Goal: Obtain resource: Download file/media

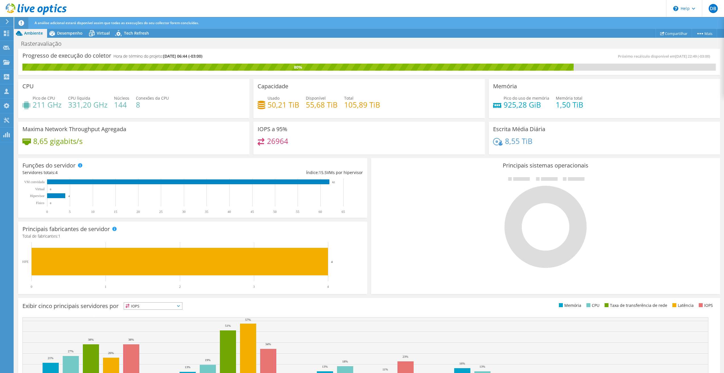
click at [7, 23] on use at bounding box center [7, 21] width 3 height 5
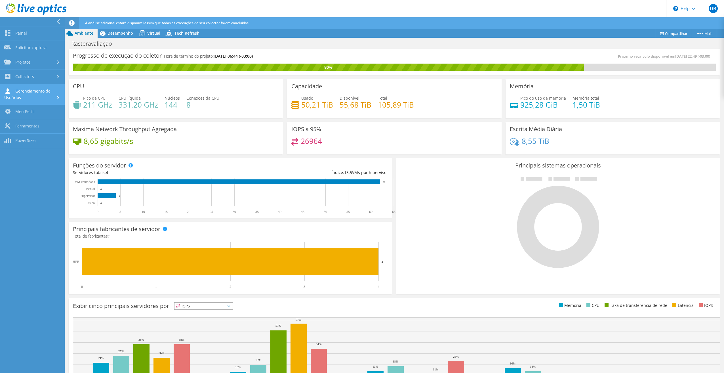
click at [24, 93] on link "Gerenciamento de Usuários" at bounding box center [32, 94] width 65 height 20
click at [26, 129] on link "Clientes" at bounding box center [32, 126] width 65 height 14
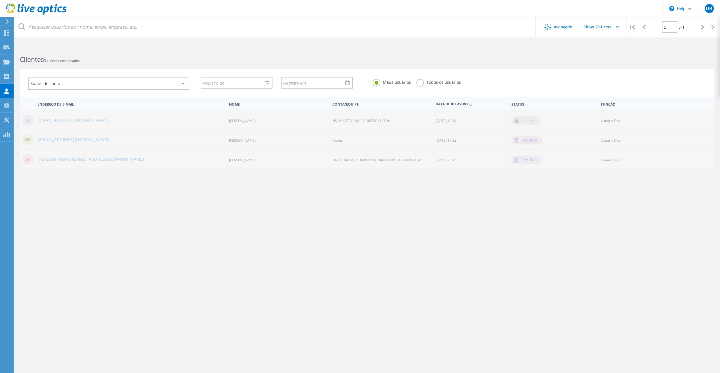
click at [419, 83] on label "Todos os usuários" at bounding box center [438, 81] width 44 height 5
click at [0, 0] on input "Todos os usuários" at bounding box center [0, 0] width 0 height 0
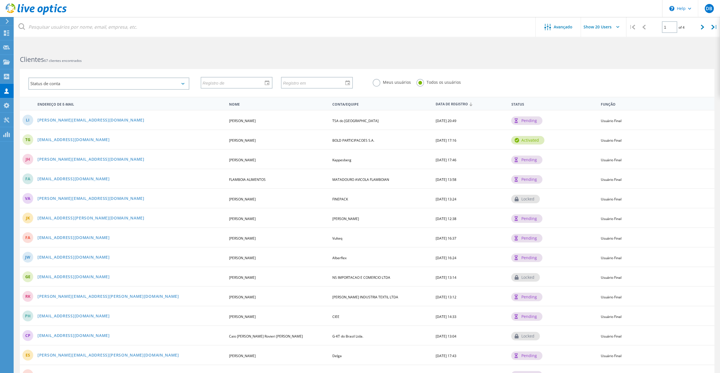
click at [378, 84] on label "Meus usuários" at bounding box center [392, 81] width 38 height 5
click at [0, 0] on input "Meus usuários" at bounding box center [0, 0] width 0 height 0
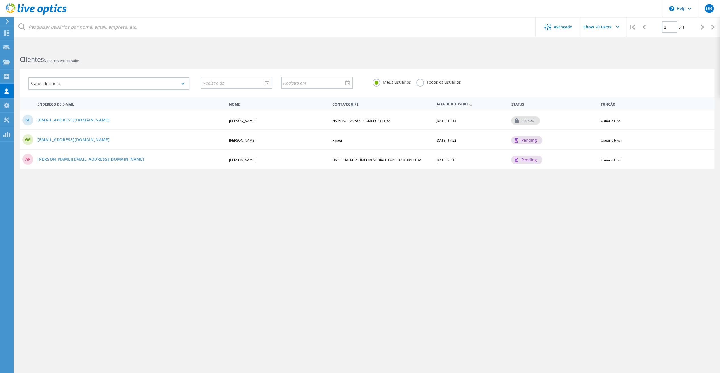
click at [7, 21] on icon at bounding box center [7, 21] width 4 height 5
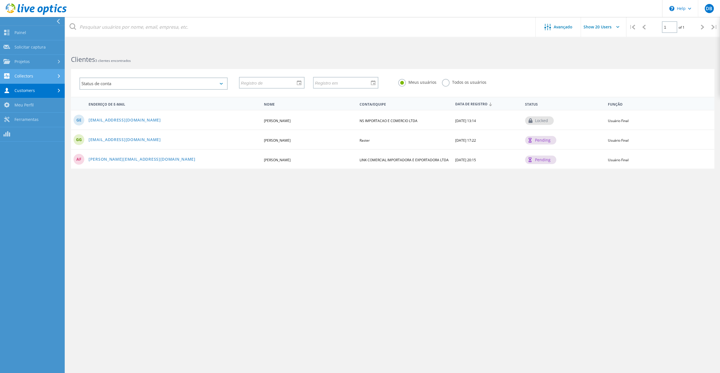
click at [27, 76] on link "Collectors" at bounding box center [32, 76] width 65 height 14
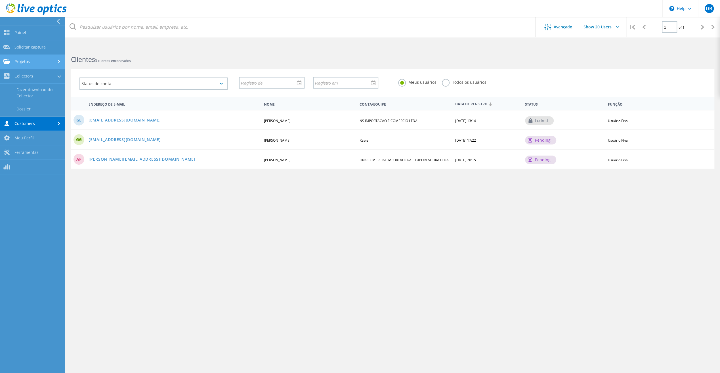
click at [27, 58] on link "Projetos" at bounding box center [32, 62] width 65 height 14
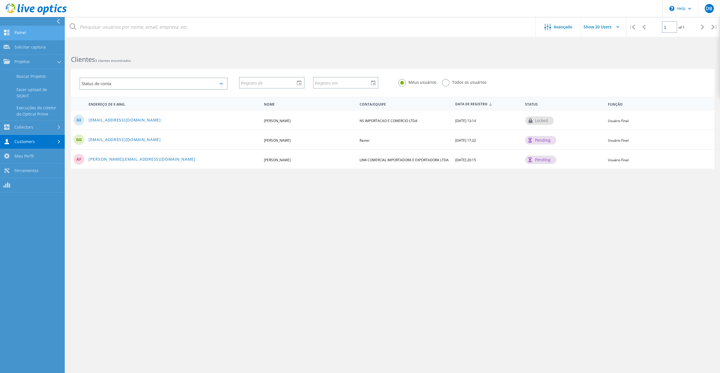
click at [22, 32] on link "Painel" at bounding box center [32, 33] width 65 height 14
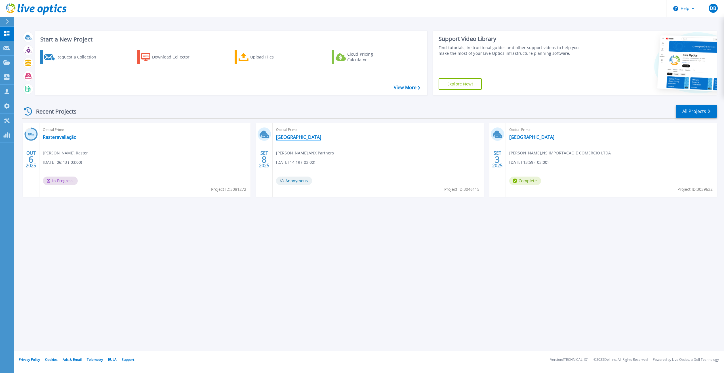
click at [286, 138] on link "[GEOGRAPHIC_DATA]" at bounding box center [298, 137] width 45 height 6
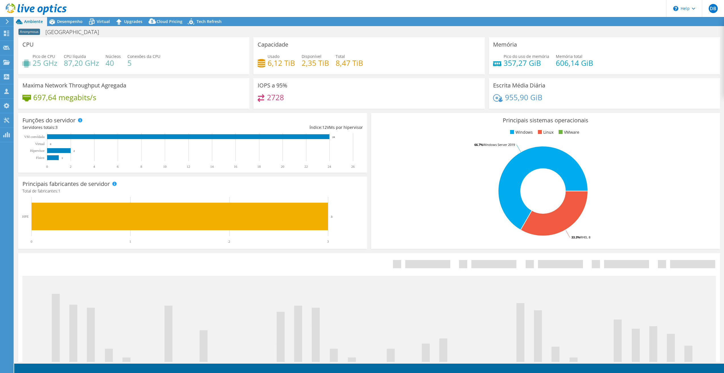
select select "USD"
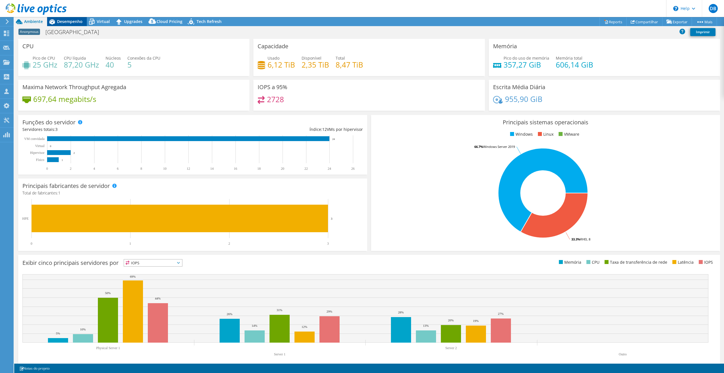
click at [63, 22] on span "Desempenho" at bounding box center [70, 21] width 26 height 5
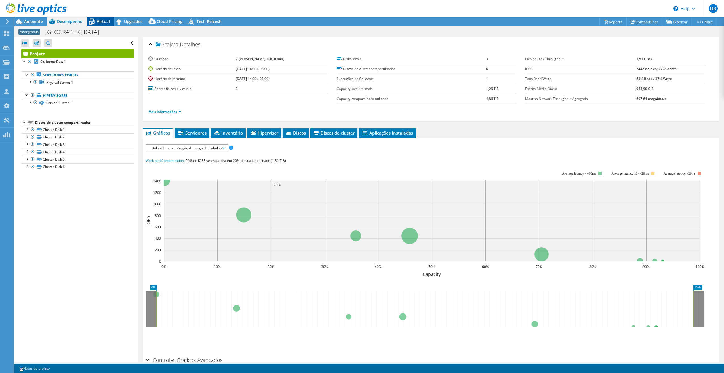
click at [95, 22] on icon at bounding box center [92, 22] width 10 height 10
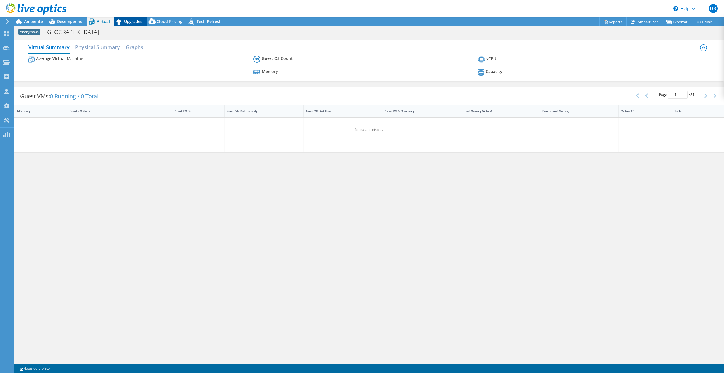
click at [133, 22] on span "Upgrades" at bounding box center [133, 21] width 18 height 5
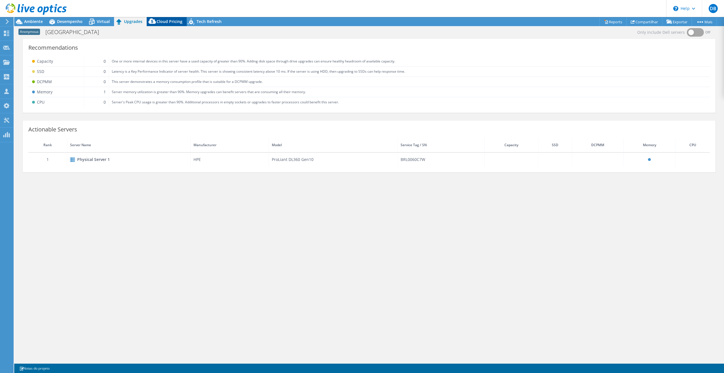
click at [160, 21] on span "Cloud Pricing" at bounding box center [170, 21] width 26 height 5
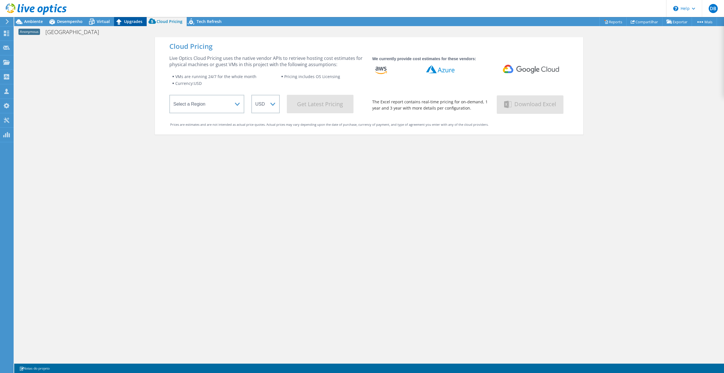
click at [131, 23] on span "Upgrades" at bounding box center [133, 21] width 18 height 5
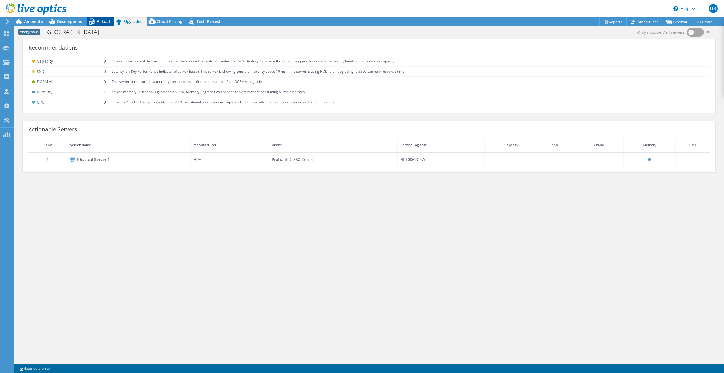
click at [104, 22] on span "Virtual" at bounding box center [103, 21] width 13 height 5
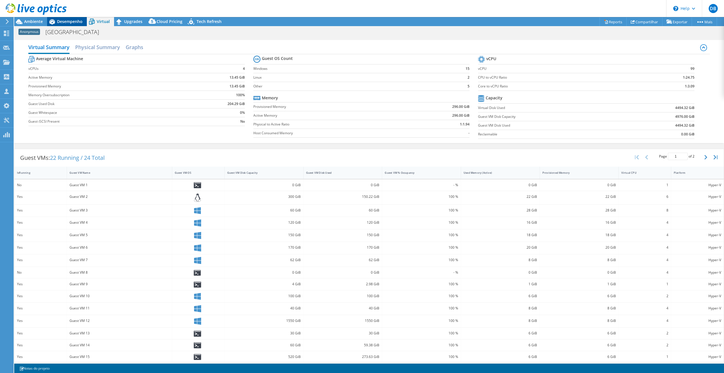
click at [70, 21] on span "Desempenho" at bounding box center [70, 21] width 26 height 5
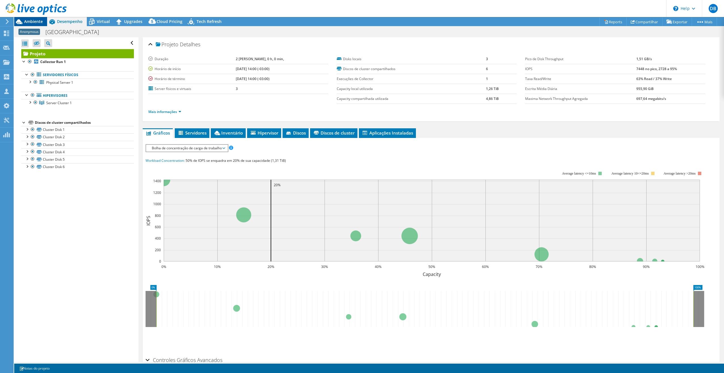
click at [43, 22] on div "Ambiente" at bounding box center [30, 21] width 33 height 9
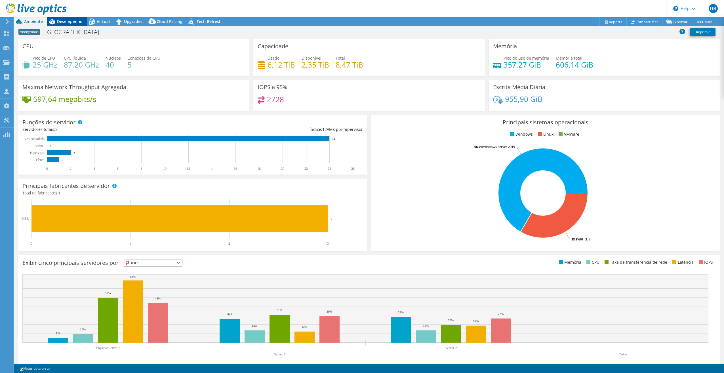
click at [76, 23] on span "Desempenho" at bounding box center [70, 21] width 26 height 5
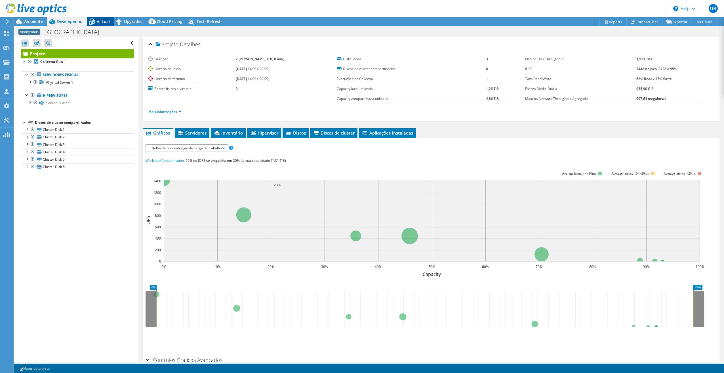
click at [107, 22] on span "Virtual" at bounding box center [103, 21] width 13 height 5
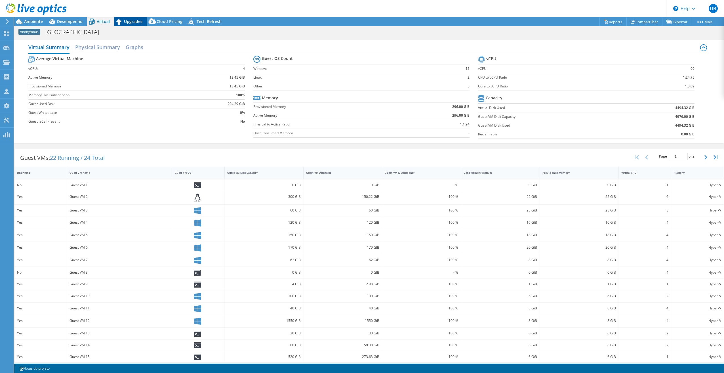
click at [130, 23] on span "Upgrades" at bounding box center [133, 21] width 18 height 5
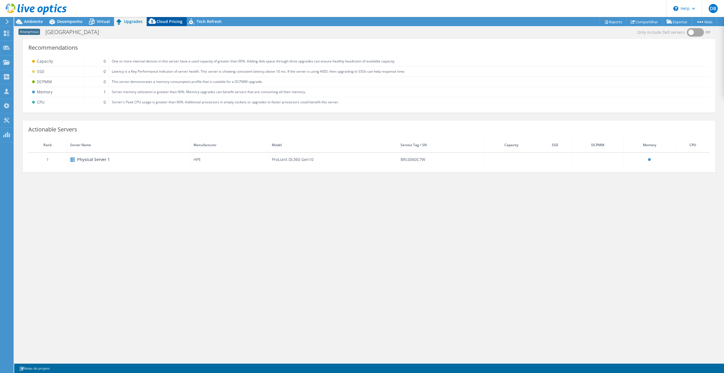
click at [161, 23] on span "Cloud Pricing" at bounding box center [170, 21] width 26 height 5
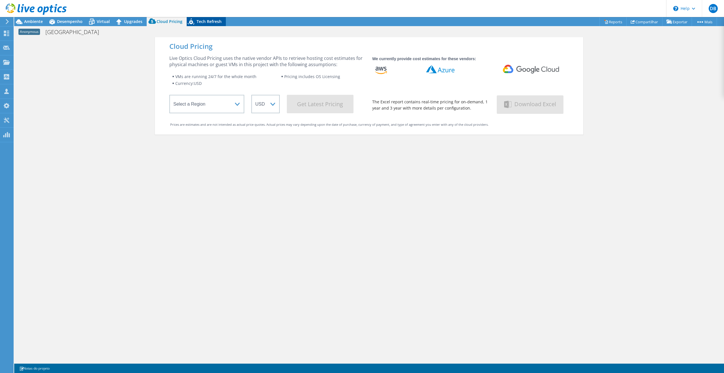
click at [200, 23] on span "Tech Refresh" at bounding box center [209, 21] width 25 height 5
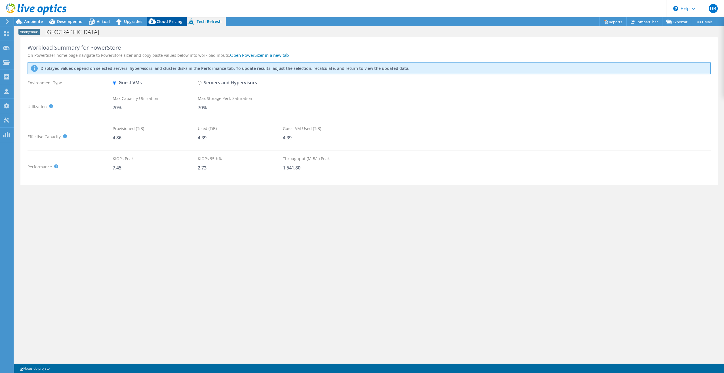
click at [169, 23] on span "Cloud Pricing" at bounding box center [170, 21] width 26 height 5
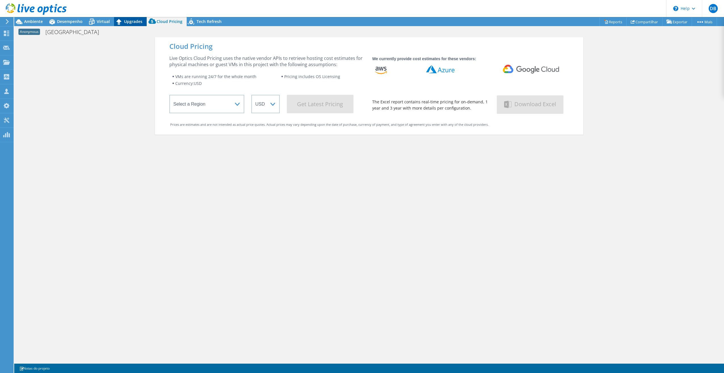
click at [130, 22] on span "Upgrades" at bounding box center [133, 21] width 18 height 5
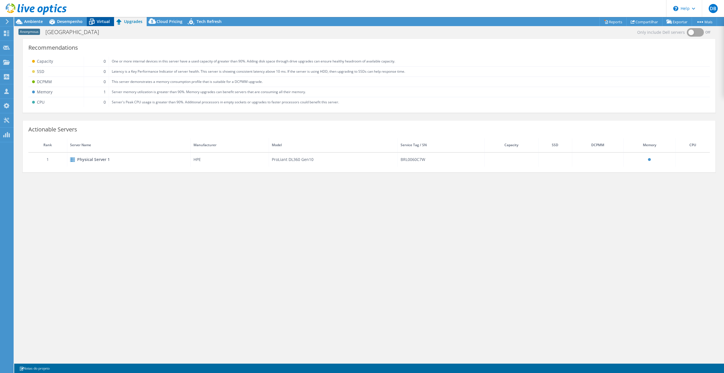
click at [99, 20] on span "Virtual" at bounding box center [103, 21] width 13 height 5
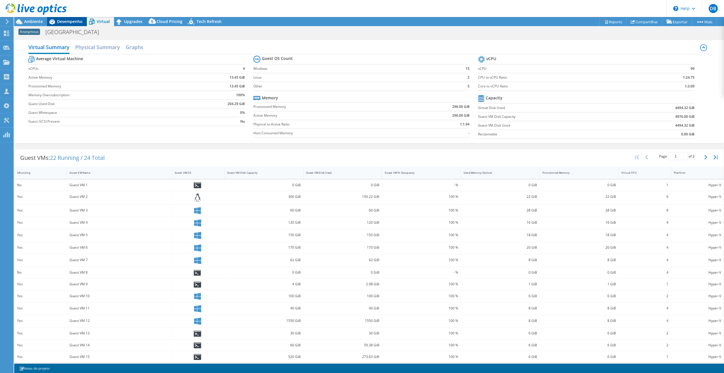
click at [72, 20] on span "Desempenho" at bounding box center [70, 21] width 26 height 5
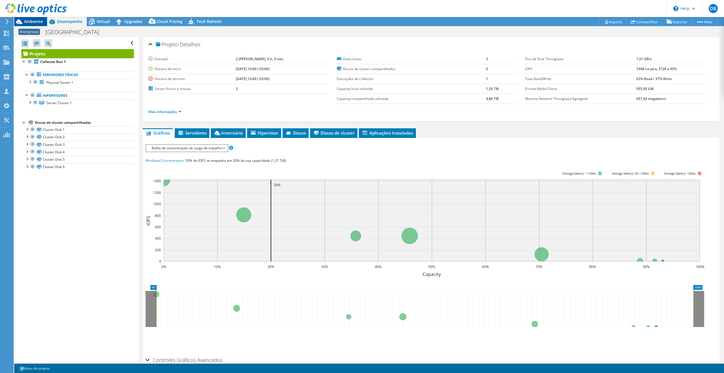
click at [32, 20] on span "Ambiente" at bounding box center [33, 21] width 19 height 5
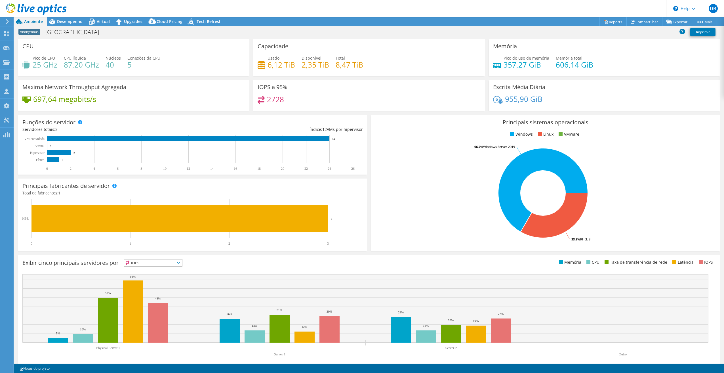
click at [7, 22] on icon at bounding box center [7, 21] width 4 height 5
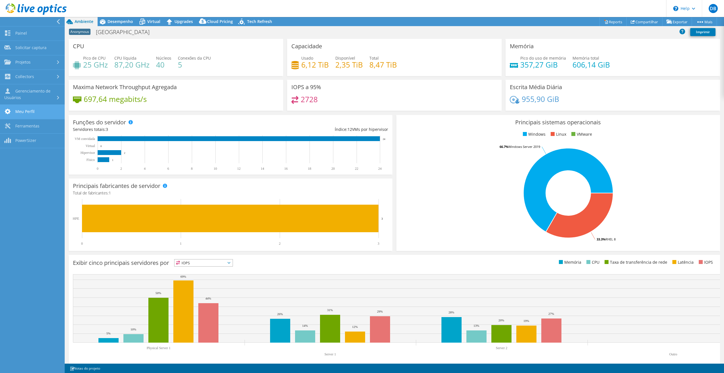
click at [12, 107] on link "Meu Perfil" at bounding box center [32, 112] width 65 height 14
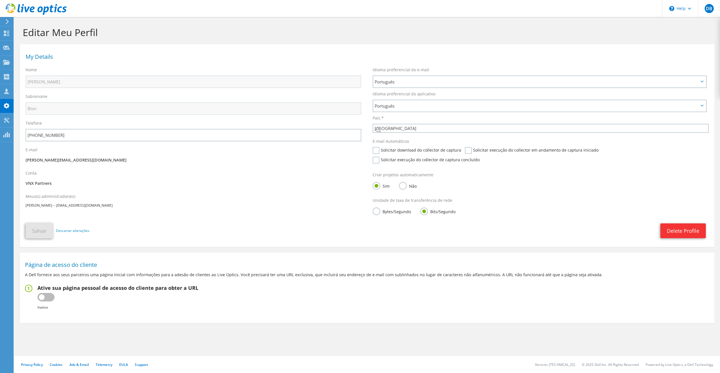
select select "30"
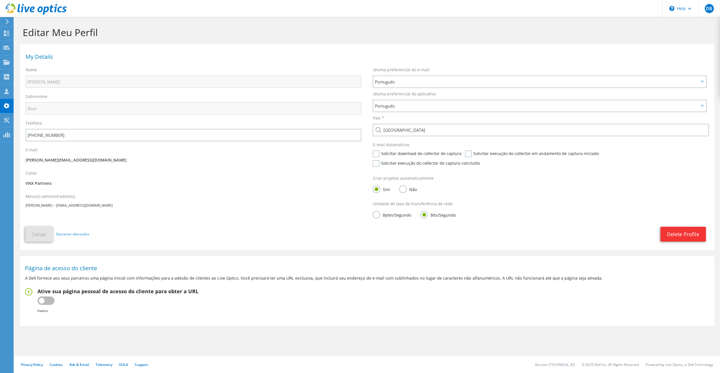
click at [49, 296] on label at bounding box center [45, 300] width 17 height 9
click at [0, 0] on input "checkbox" at bounding box center [0, 0] width 0 height 0
type input "https://app.liveoptics.com/signup/daniel_bion_vnx_partners"
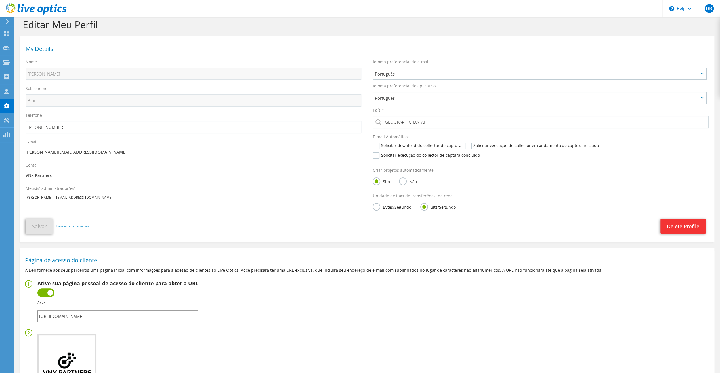
scroll to position [7, 0]
click at [375, 147] on label "Solicitar download do collector de captura" at bounding box center [417, 147] width 89 height 7
click at [0, 0] on input "Solicitar download do collector de captura" at bounding box center [0, 0] width 0 height 0
click at [465, 147] on label "Solicitar execução do collector em andamento de captura iniciado" at bounding box center [532, 147] width 134 height 7
click at [0, 0] on input "Solicitar execução do collector em andamento de captura iniciado" at bounding box center [0, 0] width 0 height 0
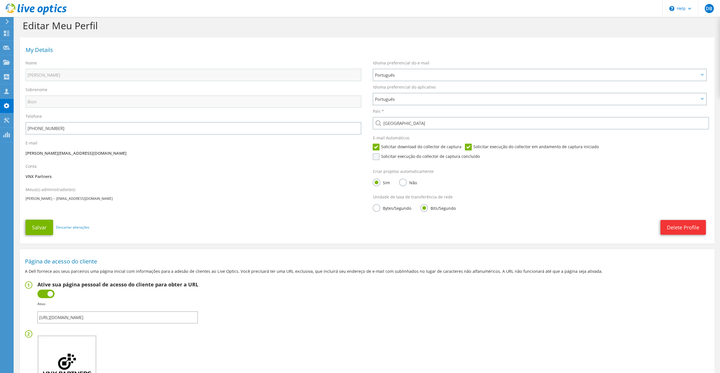
click at [480, 153] on label "Solicitar execução do collector de captura concluído" at bounding box center [426, 156] width 107 height 7
click at [0, 0] on input "Solicitar execução do collector de captura concluído" at bounding box center [0, 0] width 0 height 0
click at [32, 220] on button "Salvar" at bounding box center [40, 227] width 28 height 15
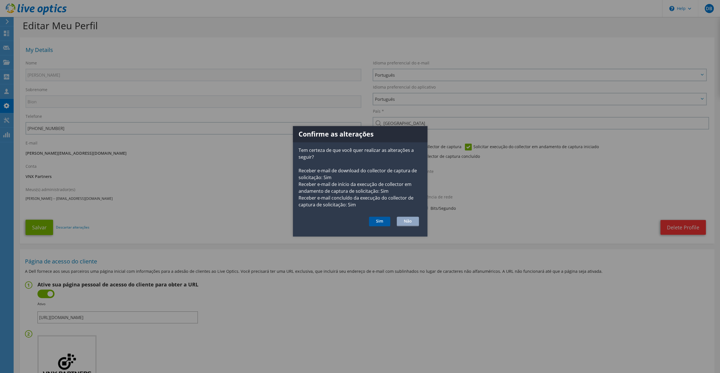
click at [378, 220] on button "Sim" at bounding box center [379, 222] width 21 height 10
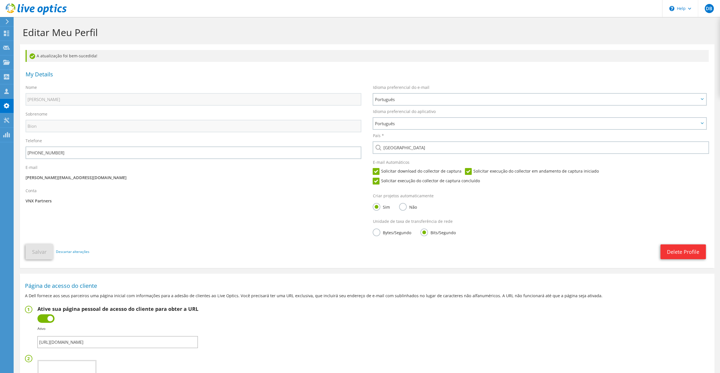
click at [7, 21] on icon at bounding box center [7, 21] width 4 height 5
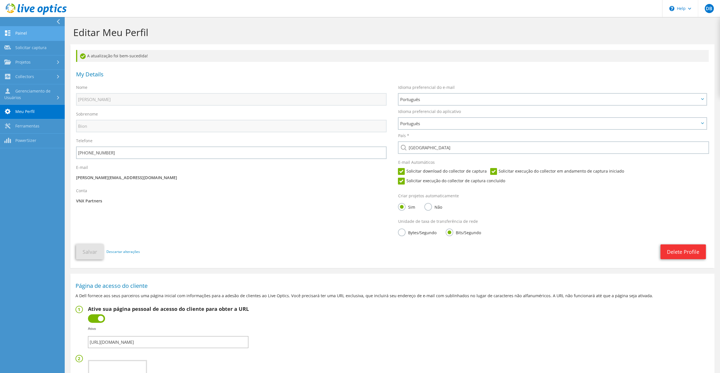
click at [25, 32] on link "Painel" at bounding box center [32, 33] width 65 height 14
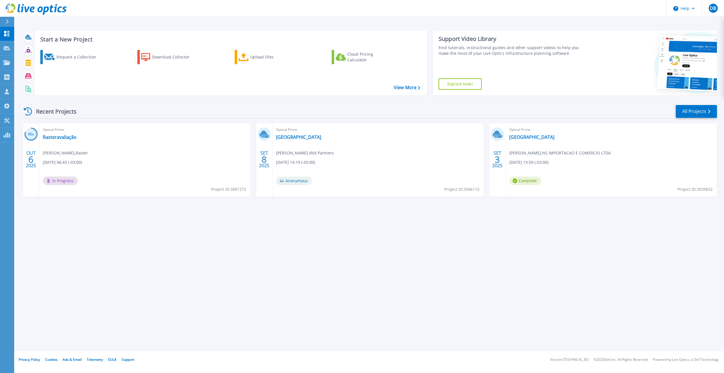
click at [472, 83] on link "Explore Now!" at bounding box center [460, 83] width 43 height 11
click at [521, 138] on link "[GEOGRAPHIC_DATA]" at bounding box center [532, 137] width 45 height 6
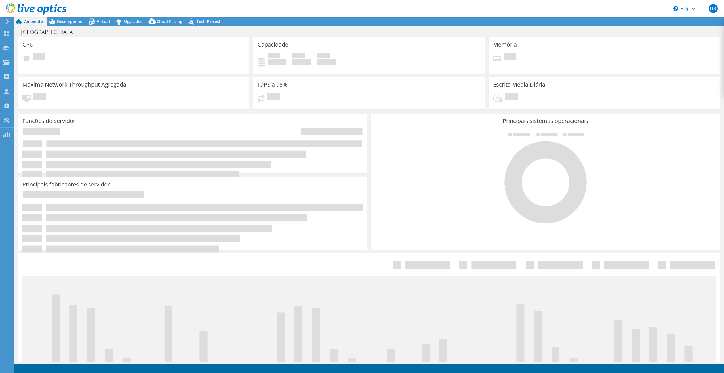
select select "SouthAmerica"
select select "BRL"
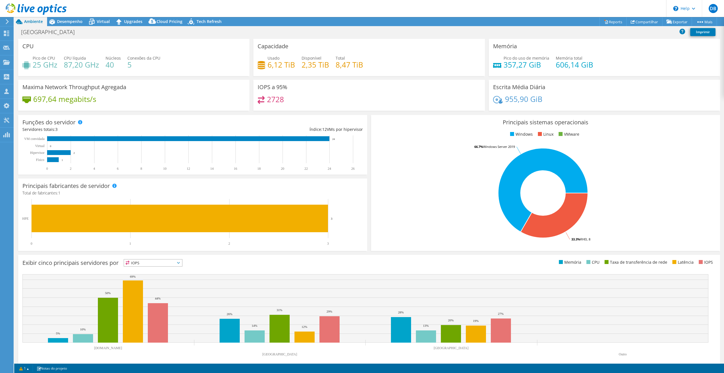
click at [164, 264] on span "IOPS" at bounding box center [153, 262] width 58 height 7
click at [145, 300] on li "Latência" at bounding box center [153, 302] width 58 height 8
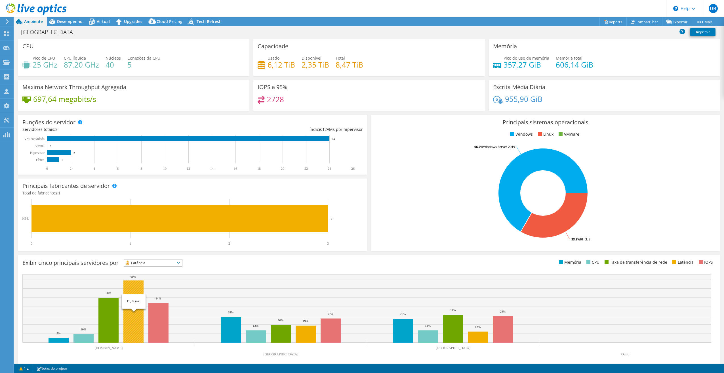
click at [133, 299] on rect at bounding box center [133, 311] width 20 height 62
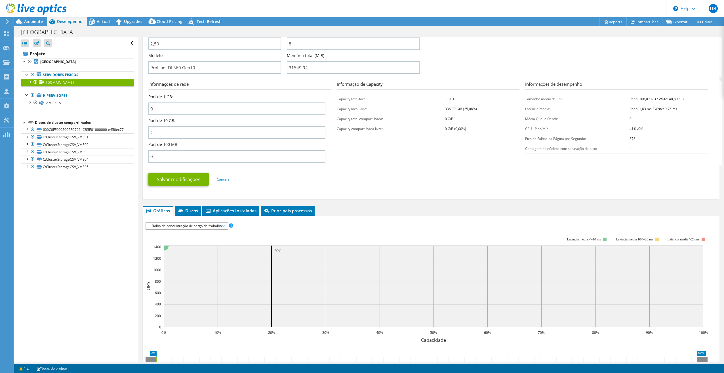
scroll to position [177, 0]
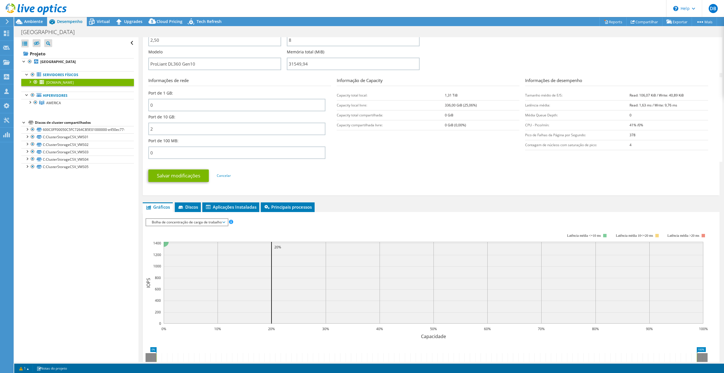
click at [222, 223] on span "Bolha de concentração de carga de trabalho" at bounding box center [187, 222] width 76 height 7
click at [182, 251] on li "Latência" at bounding box center [186, 249] width 81 height 7
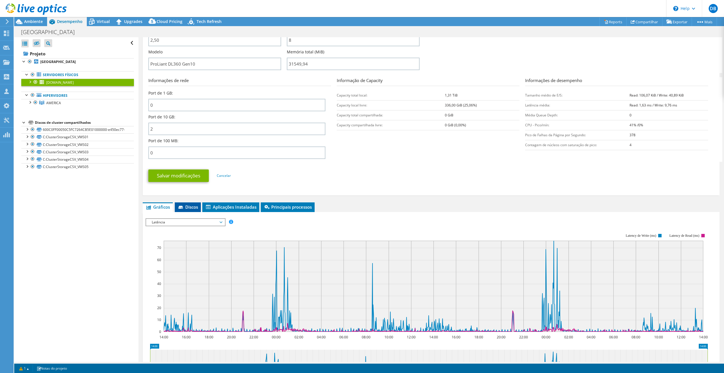
click at [193, 208] on span "Discos" at bounding box center [188, 207] width 20 height 6
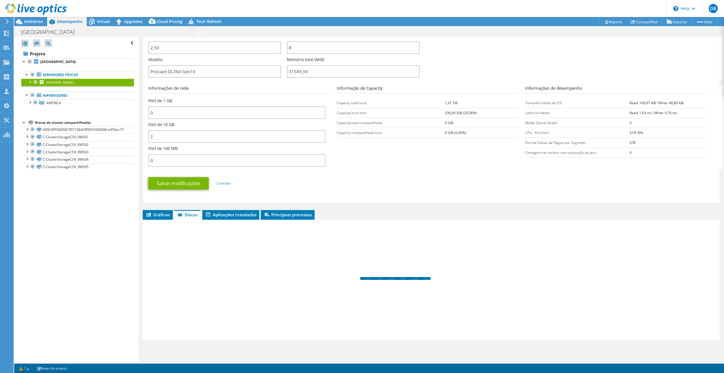
scroll to position [170, 0]
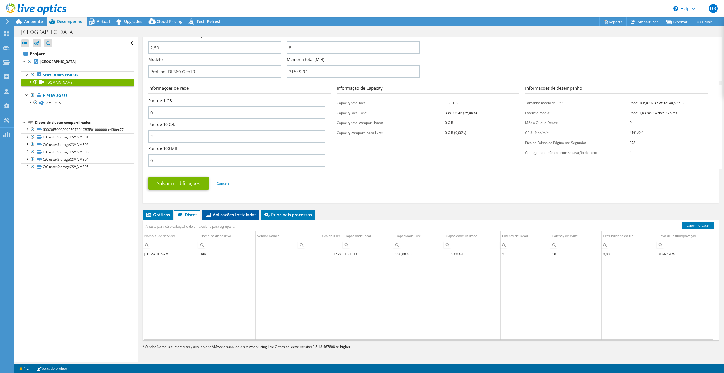
click at [228, 213] on span "Aplicações Instaladas" at bounding box center [230, 215] width 51 height 6
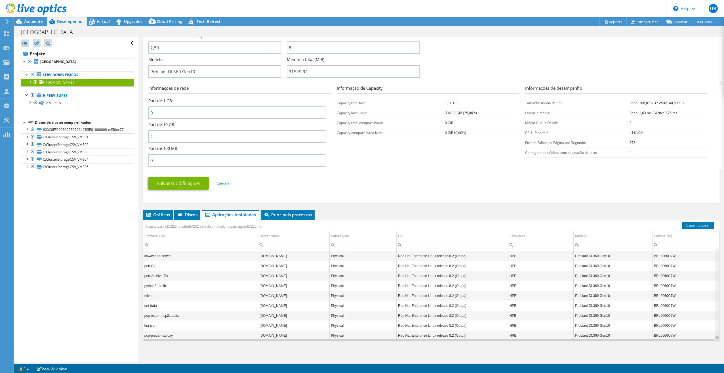
scroll to position [8217, 0]
drag, startPoint x: 714, startPoint y: 250, endPoint x: 716, endPoint y: 348, distance: 98.5
click at [716, 348] on body "DB Membro da equipe Daniel Bion daniel.bion@vnx.partners VNX Partners My Profil…" at bounding box center [362, 186] width 724 height 373
click at [280, 216] on span "Principais processos" at bounding box center [288, 215] width 48 height 6
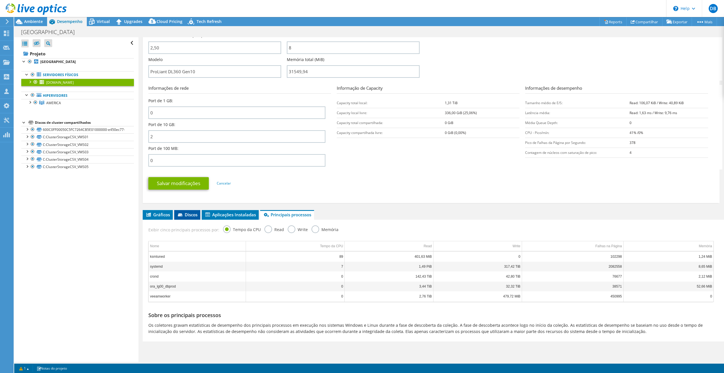
click at [188, 215] on span "Discos" at bounding box center [187, 215] width 20 height 6
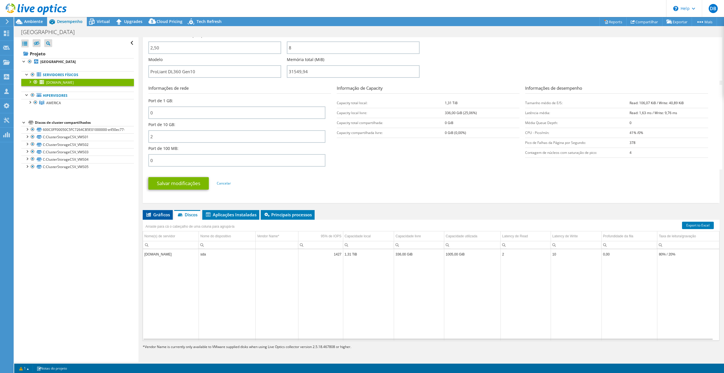
click at [153, 215] on span "Gráficos" at bounding box center [158, 215] width 24 height 6
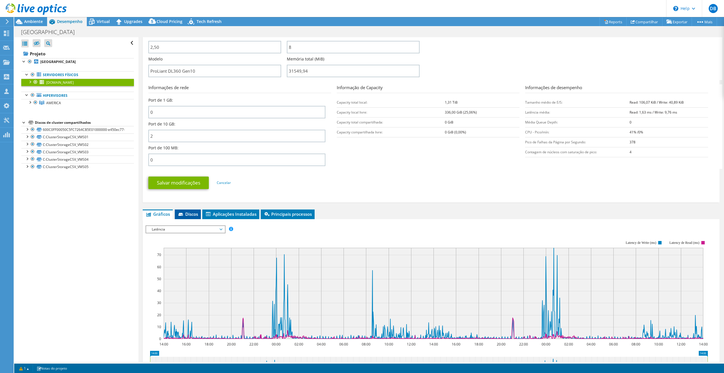
click at [189, 215] on span "Discos" at bounding box center [188, 214] width 20 height 6
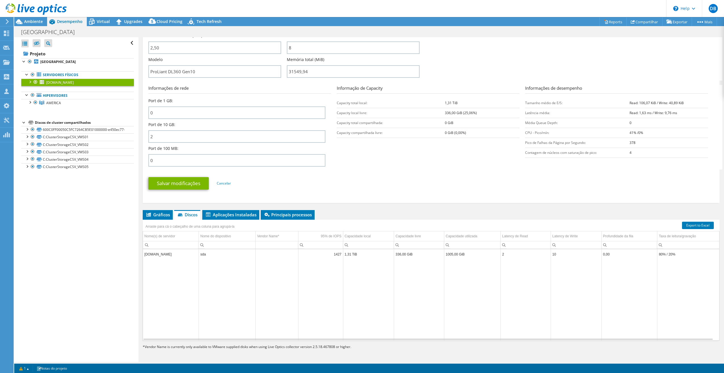
click at [161, 253] on td "[DOMAIN_NAME]" at bounding box center [171, 254] width 56 height 10
click at [163, 216] on span "Gráficos" at bounding box center [158, 215] width 24 height 6
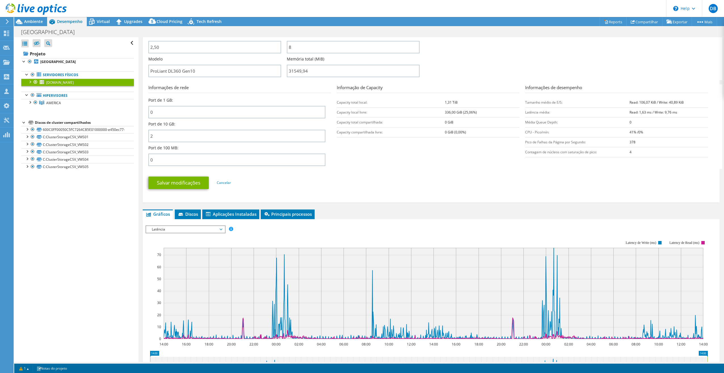
click at [30, 81] on div at bounding box center [30, 82] width 6 height 6
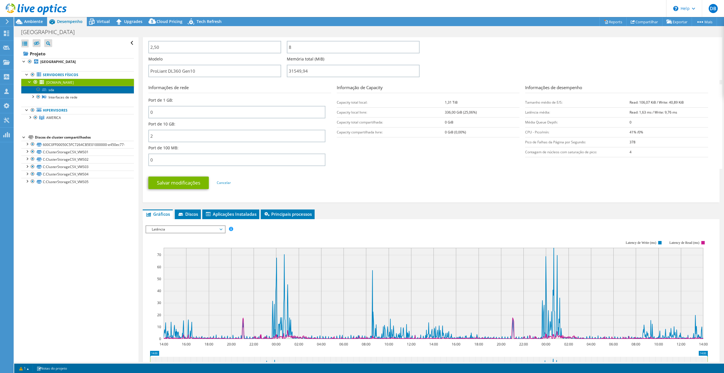
click at [49, 89] on link "sda" at bounding box center [77, 89] width 113 height 7
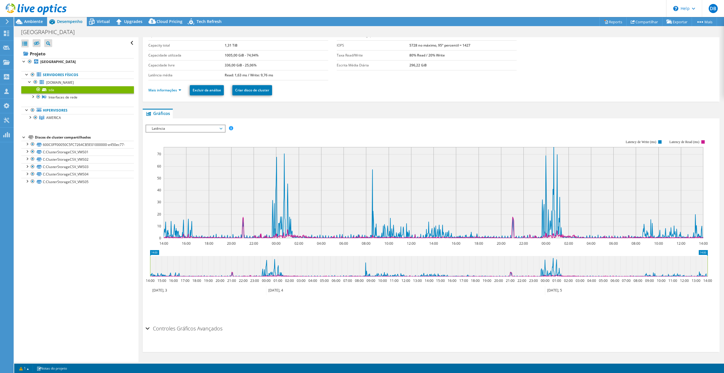
scroll to position [22, 0]
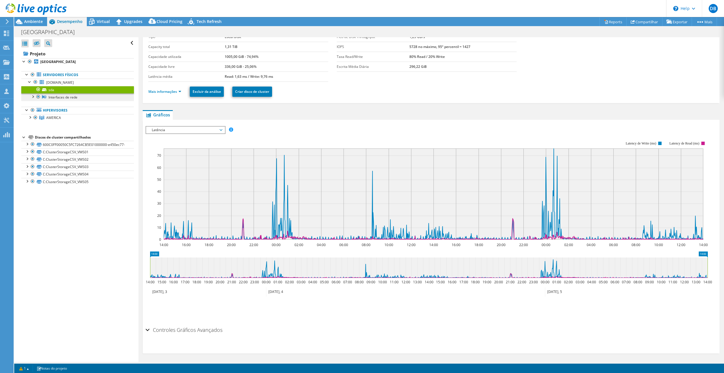
click at [55, 97] on link "Interfaces de rede" at bounding box center [77, 96] width 113 height 7
click at [33, 97] on div at bounding box center [33, 96] width 6 height 6
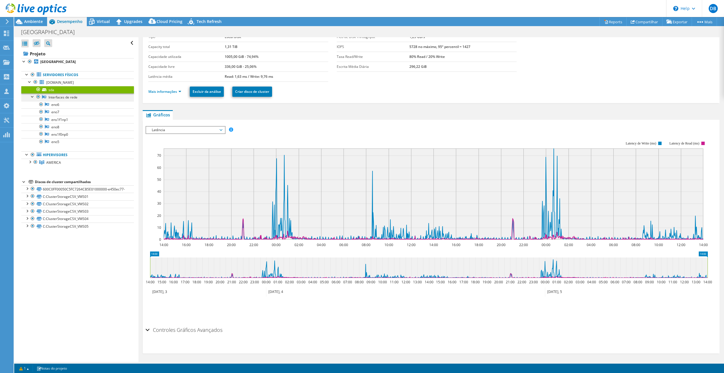
click at [33, 97] on div at bounding box center [33, 96] width 6 height 6
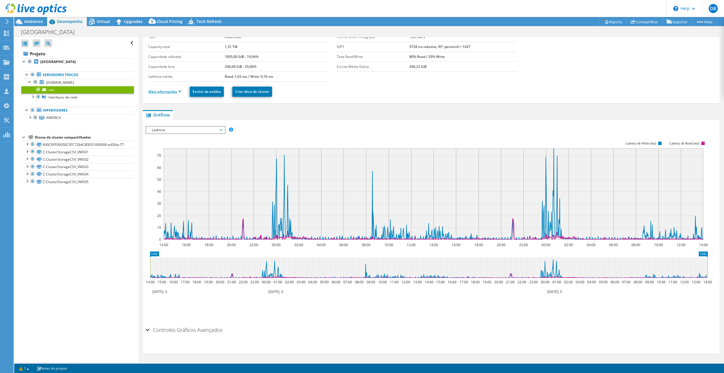
click at [168, 89] on link "Mais informações" at bounding box center [164, 91] width 33 height 5
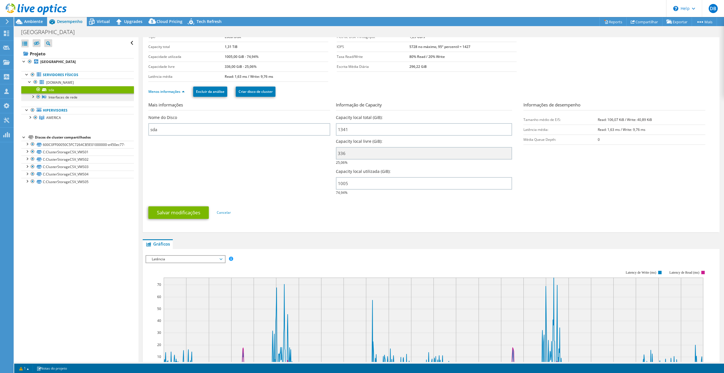
click at [54, 97] on link "Interfaces de rede" at bounding box center [77, 96] width 113 height 7
click at [34, 96] on div at bounding box center [33, 96] width 6 height 6
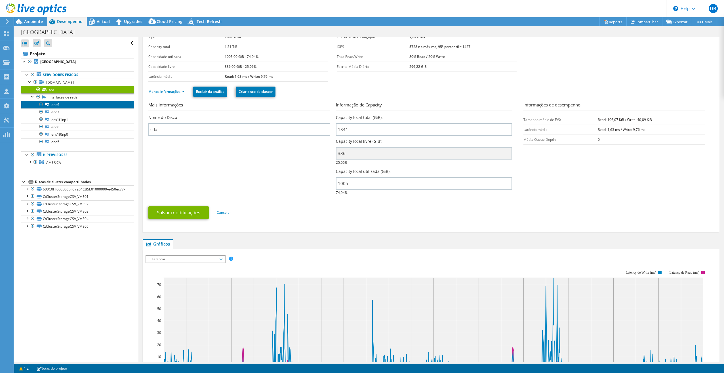
click at [51, 103] on link "eno6" at bounding box center [77, 104] width 113 height 7
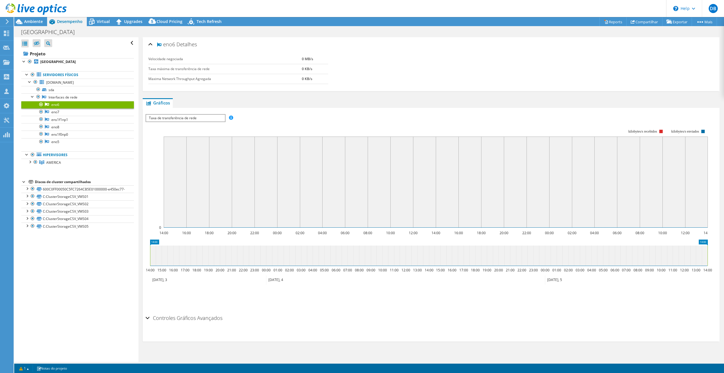
scroll to position [0, 0]
click at [53, 110] on link "eno7" at bounding box center [77, 111] width 113 height 7
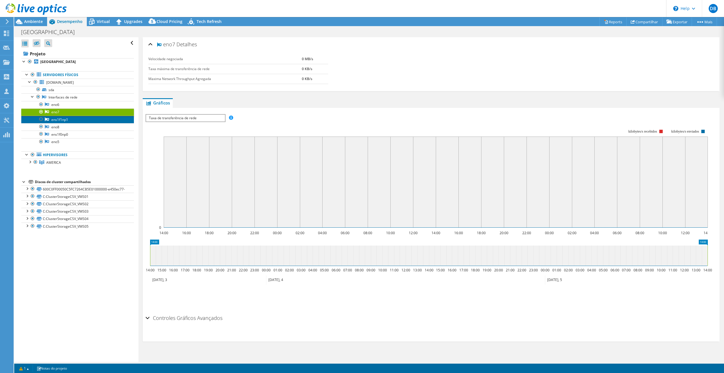
click at [58, 119] on link "ens1f1np1" at bounding box center [77, 119] width 113 height 7
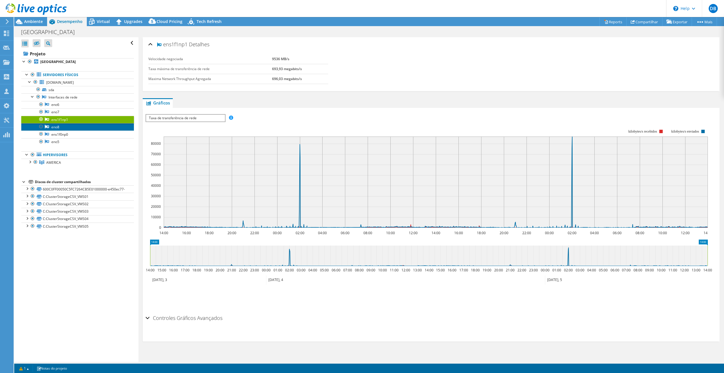
click at [55, 127] on link "eno8" at bounding box center [77, 126] width 113 height 7
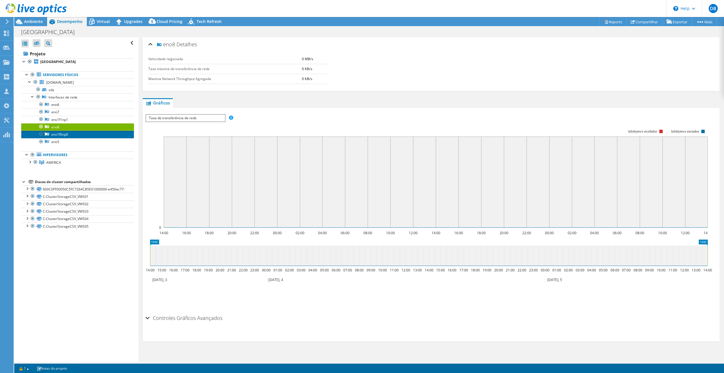
click at [57, 132] on link "ens1f0np0" at bounding box center [77, 134] width 113 height 7
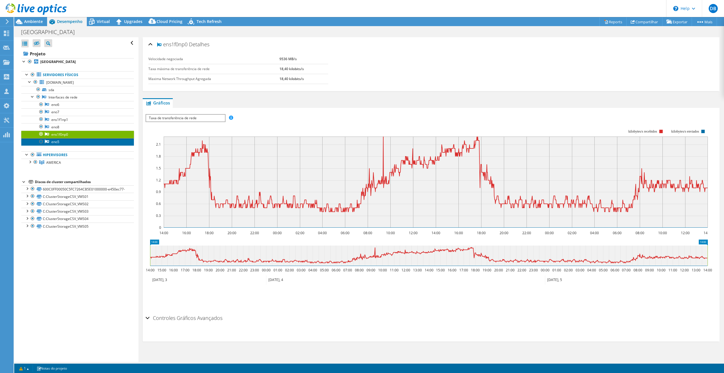
click at [56, 140] on link "eno5" at bounding box center [77, 141] width 113 height 7
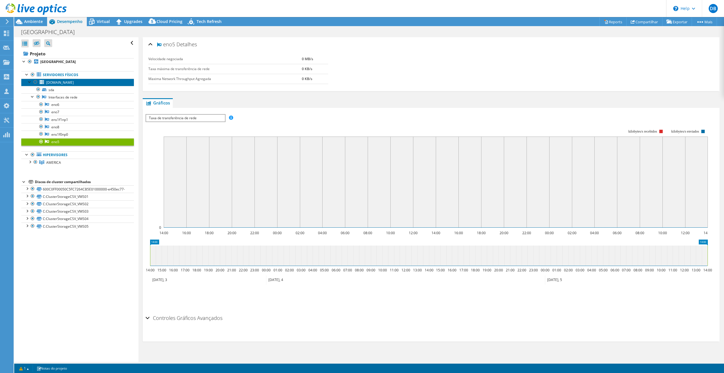
click at [59, 80] on span "[DOMAIN_NAME]" at bounding box center [60, 82] width 28 height 5
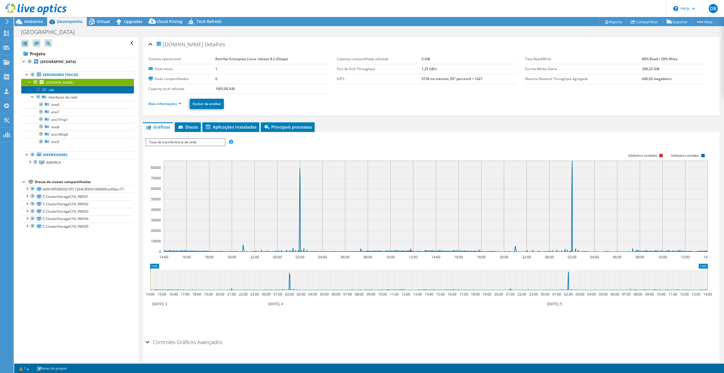
click at [48, 89] on link "sda" at bounding box center [77, 89] width 113 height 7
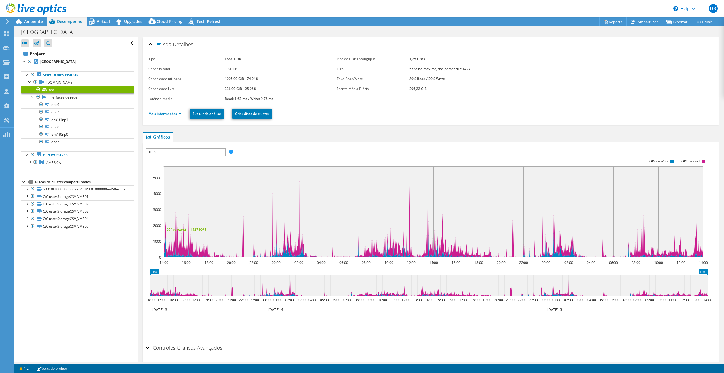
click at [162, 153] on span "IOPS" at bounding box center [185, 152] width 79 height 7
click at [164, 186] on li "Profundidade da fila" at bounding box center [185, 186] width 79 height 7
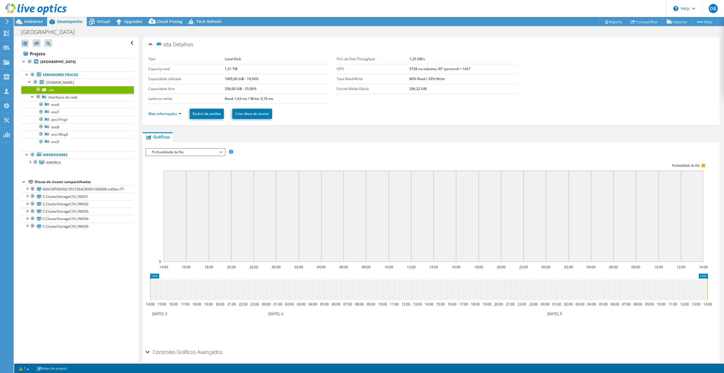
click at [175, 152] on span "Profundidade da fila" at bounding box center [185, 152] width 73 height 7
click at [169, 170] on li "Tamanho de E/S" at bounding box center [185, 172] width 79 height 7
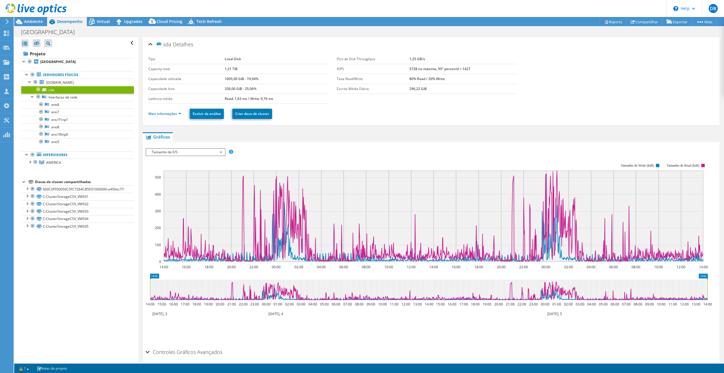
click at [170, 150] on span "Tamanho de E/S" at bounding box center [185, 152] width 73 height 7
click at [167, 162] on li "Disk Throughput" at bounding box center [185, 165] width 79 height 7
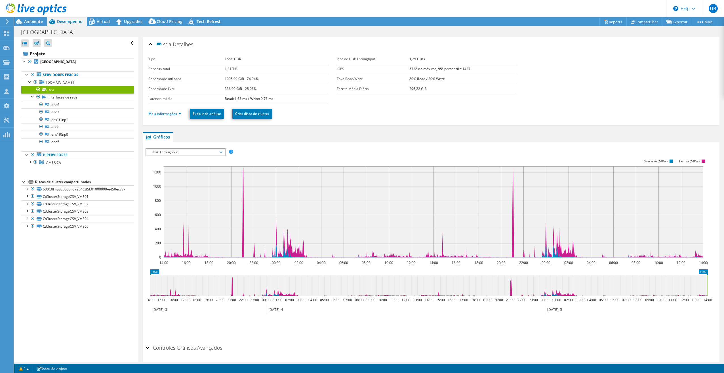
click at [172, 149] on span "Disk Throughput" at bounding box center [185, 152] width 73 height 7
click at [170, 158] on li "IOPS" at bounding box center [185, 159] width 79 height 7
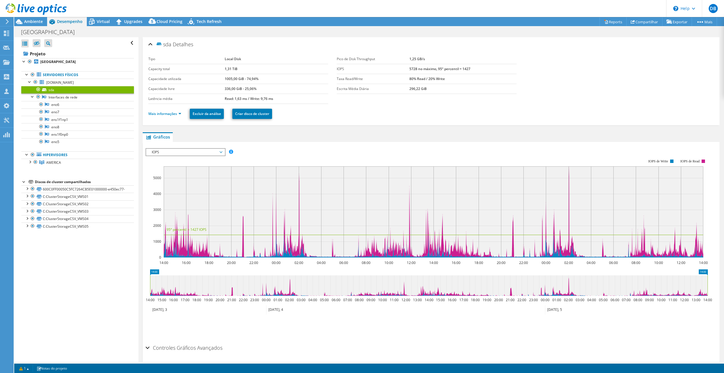
click at [177, 149] on span "IOPS" at bounding box center [185, 152] width 73 height 7
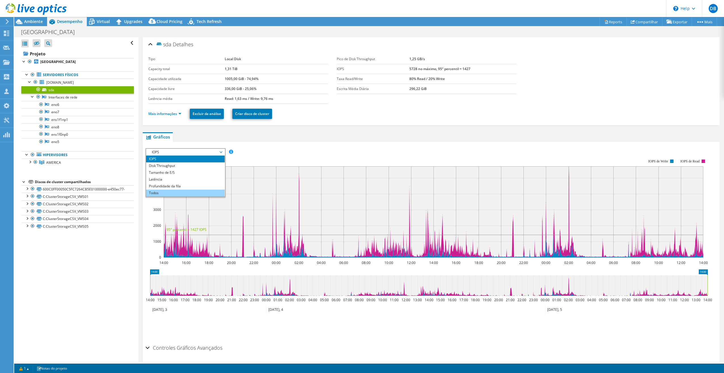
click at [162, 190] on li "Todos" at bounding box center [185, 193] width 79 height 7
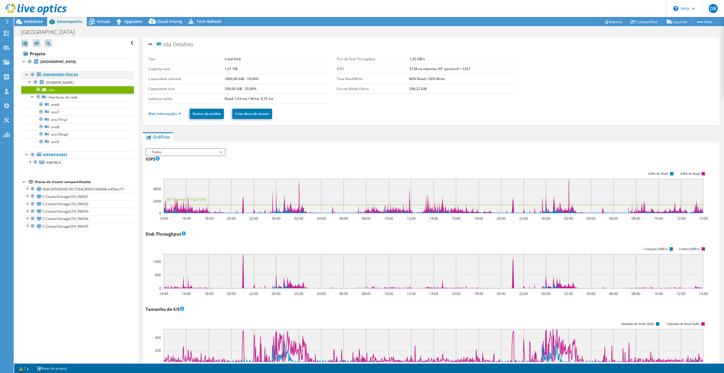
click at [26, 75] on div at bounding box center [27, 74] width 6 height 6
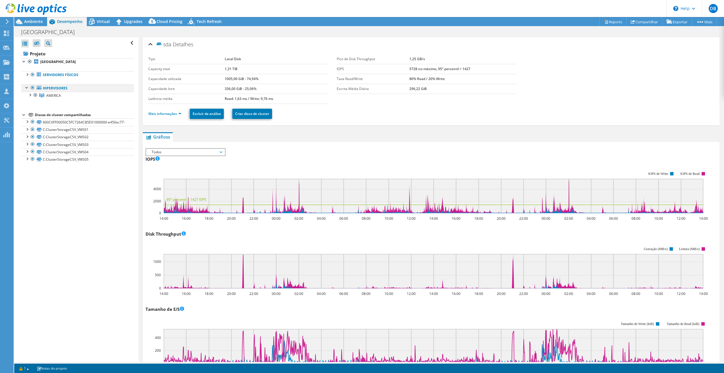
click at [25, 88] on div at bounding box center [27, 87] width 6 height 6
click at [83, 107] on div "Discos de cluster compartilhados" at bounding box center [84, 107] width 99 height 7
click at [60, 116] on link "600C0FF00050C5FC7264CB5E01000000-e450ec77-" at bounding box center [77, 114] width 113 height 7
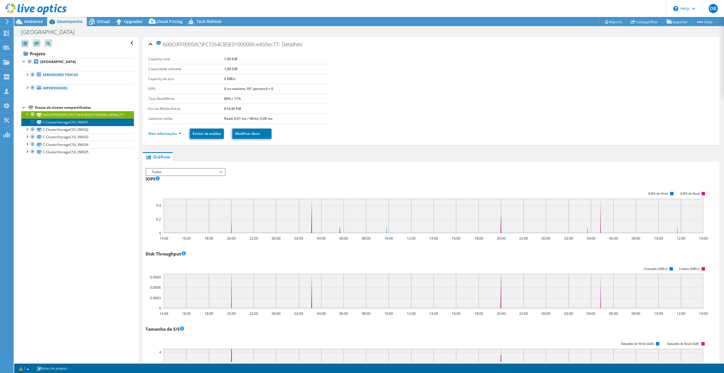
click at [60, 126] on link "C:ClusterStorageCSV_VMS01" at bounding box center [77, 121] width 113 height 7
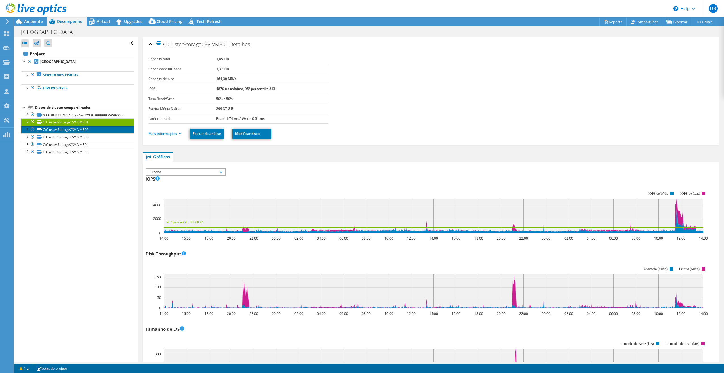
click at [74, 133] on link "C:ClusterStorageCSV_VMS02" at bounding box center [77, 129] width 113 height 7
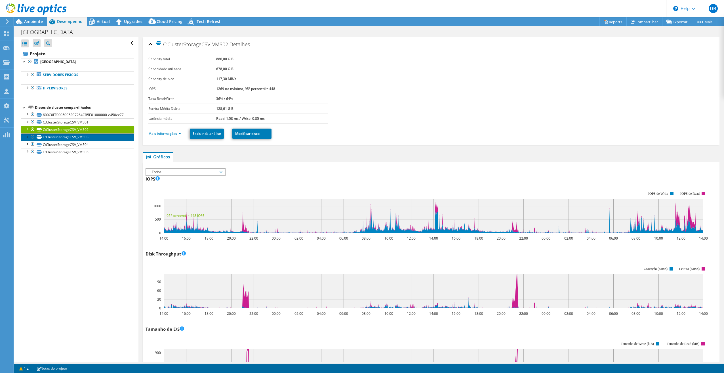
click at [80, 141] on link "C:ClusterStorageCSV_VMS03" at bounding box center [77, 136] width 113 height 7
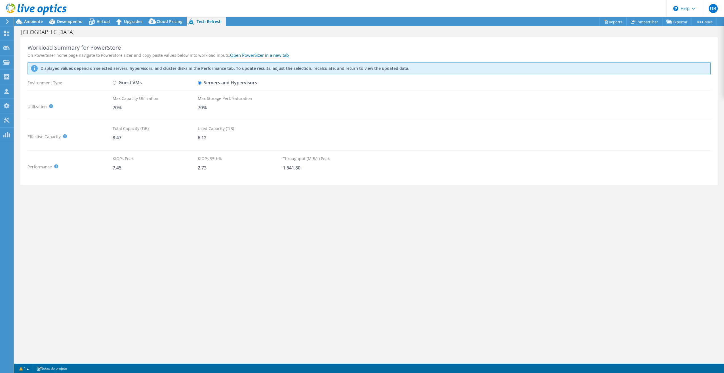
select select "SouthAmerica"
select select "BRL"
click at [25, 21] on span "Ambiente" at bounding box center [33, 21] width 19 height 5
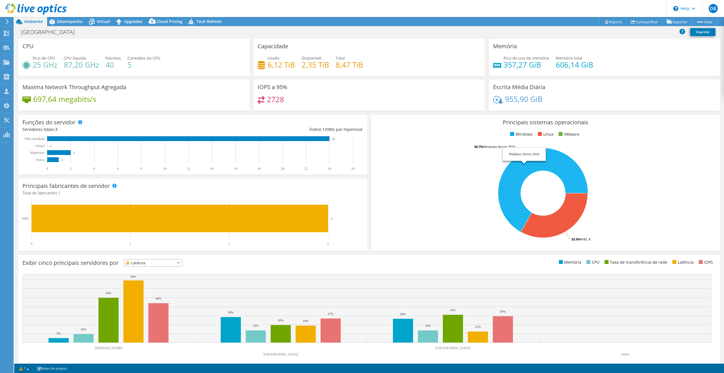
click at [525, 161] on icon at bounding box center [543, 190] width 90 height 84
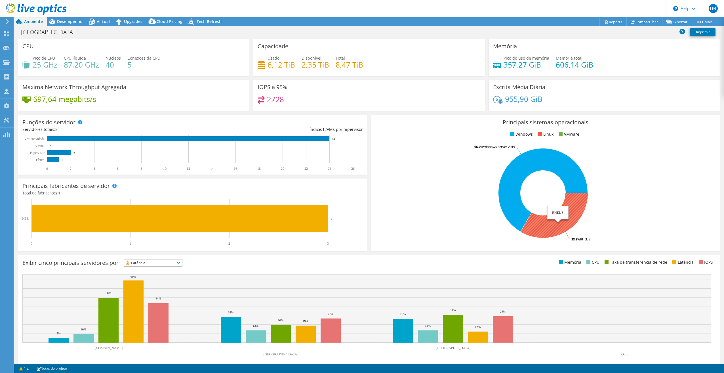
click at [547, 224] on icon at bounding box center [554, 215] width 67 height 45
click at [606, 22] on link "Reports" at bounding box center [613, 21] width 27 height 9
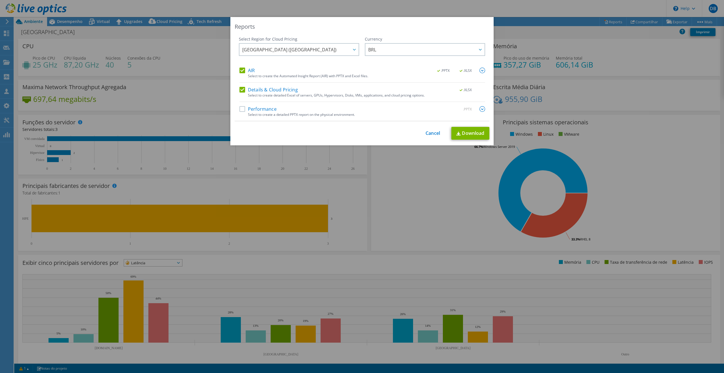
click at [240, 109] on label "Performance" at bounding box center [258, 109] width 37 height 6
click at [0, 0] on input "Performance" at bounding box center [0, 0] width 0 height 0
click at [480, 109] on img at bounding box center [483, 109] width 6 height 6
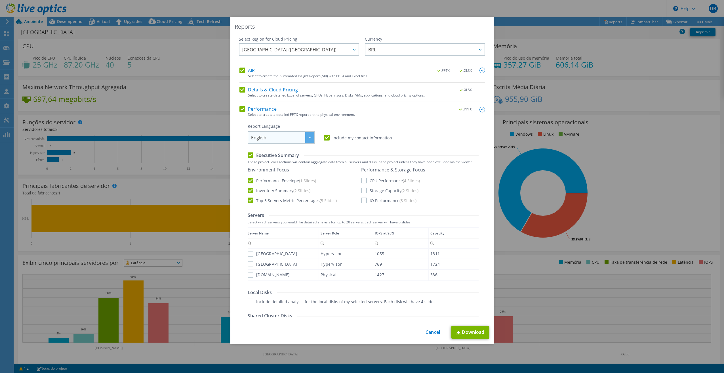
click at [312, 139] on div at bounding box center [309, 138] width 9 height 12
click at [259, 163] on li "Português" at bounding box center [281, 162] width 64 height 10
click at [363, 180] on label "CPU Performance (4 Slides)" at bounding box center [390, 181] width 59 height 6
click at [0, 0] on input "CPU Performance (4 Slides)" at bounding box center [0, 0] width 0 height 0
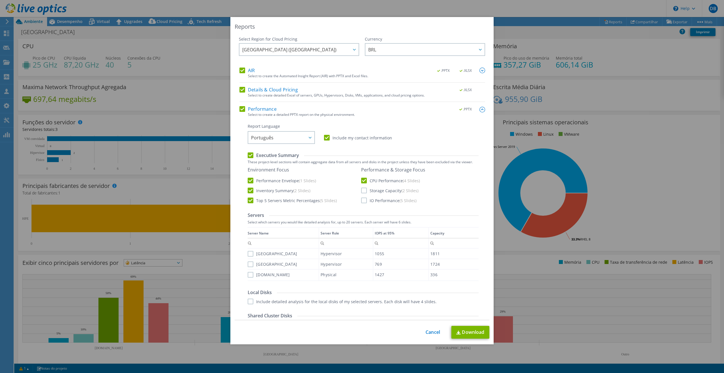
click at [363, 188] on label "Storage Capacity (2 Slides)" at bounding box center [389, 191] width 57 height 6
click at [0, 0] on input "Storage Capacity (2 Slides)" at bounding box center [0, 0] width 0 height 0
click at [361, 199] on label "IO Performance (5 Slides)" at bounding box center [388, 201] width 55 height 6
click at [0, 0] on input "IO Performance (5 Slides)" at bounding box center [0, 0] width 0 height 0
click at [248, 254] on label "[GEOGRAPHIC_DATA]" at bounding box center [273, 254] width 50 height 6
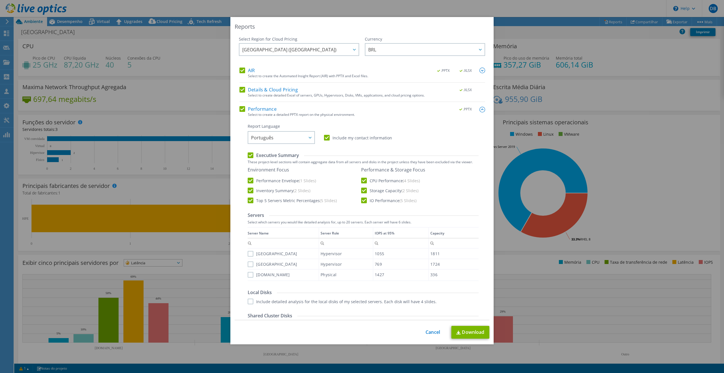
click at [0, 0] on input "[GEOGRAPHIC_DATA]" at bounding box center [0, 0] width 0 height 0
click at [248, 265] on label "[GEOGRAPHIC_DATA]" at bounding box center [273, 264] width 50 height 6
click at [0, 0] on input "[GEOGRAPHIC_DATA]" at bounding box center [0, 0] width 0 height 0
click at [248, 274] on label "[DOMAIN_NAME]" at bounding box center [269, 275] width 42 height 6
click at [0, 0] on input "[DOMAIN_NAME]" at bounding box center [0, 0] width 0 height 0
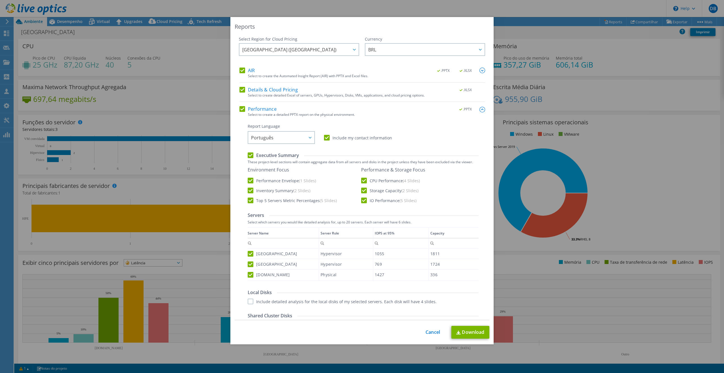
click at [249, 303] on label "Include detailed analysis for the local disks of my selected servers. Each disk…" at bounding box center [342, 302] width 189 height 6
click at [0, 0] on input "Include detailed analysis for the local disks of my selected servers. Each disk…" at bounding box center [0, 0] width 0 height 0
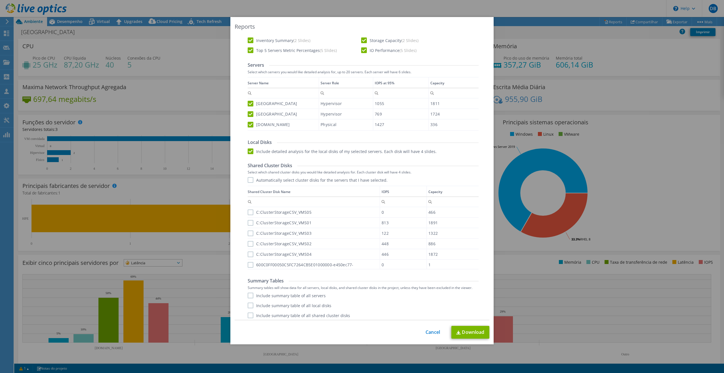
scroll to position [152, 0]
click at [250, 178] on label "Automatically select cluster disks for the servers that I have selected." at bounding box center [318, 178] width 140 height 6
click at [0, 0] on input "Automatically select cluster disks for the servers that I have selected." at bounding box center [0, 0] width 0 height 0
click at [248, 293] on label "Include summary table of all servers" at bounding box center [287, 294] width 78 height 6
click at [0, 0] on input "Include summary table of all servers" at bounding box center [0, 0] width 0 height 0
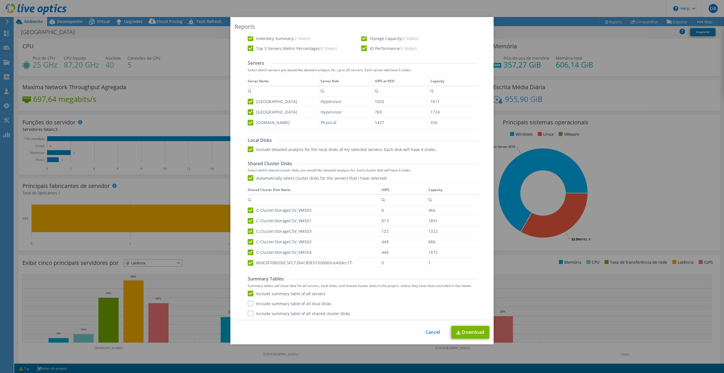
click at [248, 303] on label "Include summary table of all local disks" at bounding box center [290, 304] width 84 height 6
click at [0, 0] on input "Include summary table of all local disks" at bounding box center [0, 0] width 0 height 0
click at [249, 314] on label "Include summary table of all shared cluster disks" at bounding box center [299, 314] width 102 height 6
click at [0, 0] on input "Include summary table of all shared cluster disks" at bounding box center [0, 0] width 0 height 0
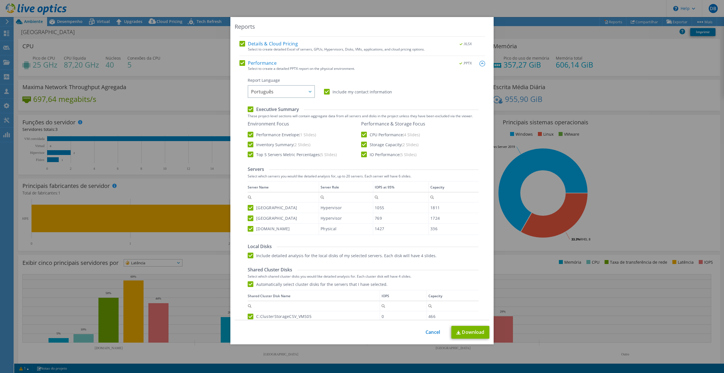
scroll to position [0, 0]
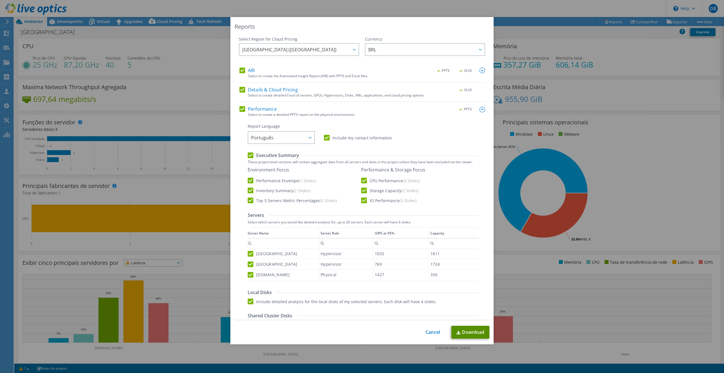
click at [472, 333] on link "Download" at bounding box center [471, 332] width 38 height 13
click at [434, 332] on link "Cancel" at bounding box center [433, 332] width 14 height 5
